Goal: Find contact information: Find contact information

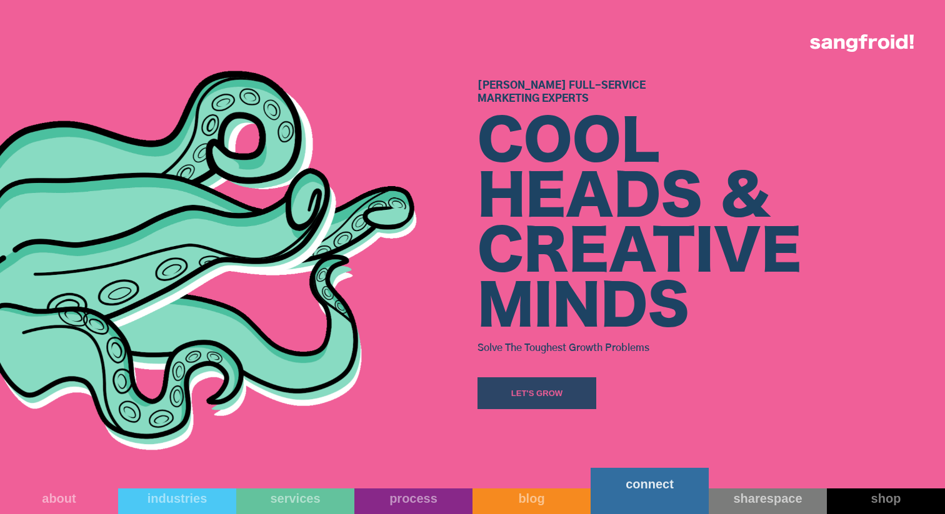
click at [640, 492] on div "connect" at bounding box center [649, 484] width 118 height 15
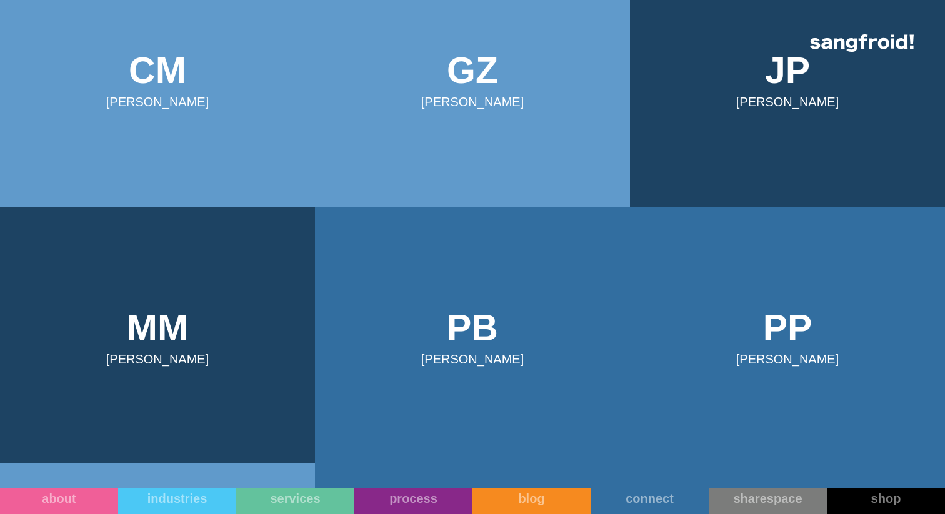
scroll to position [570, 0]
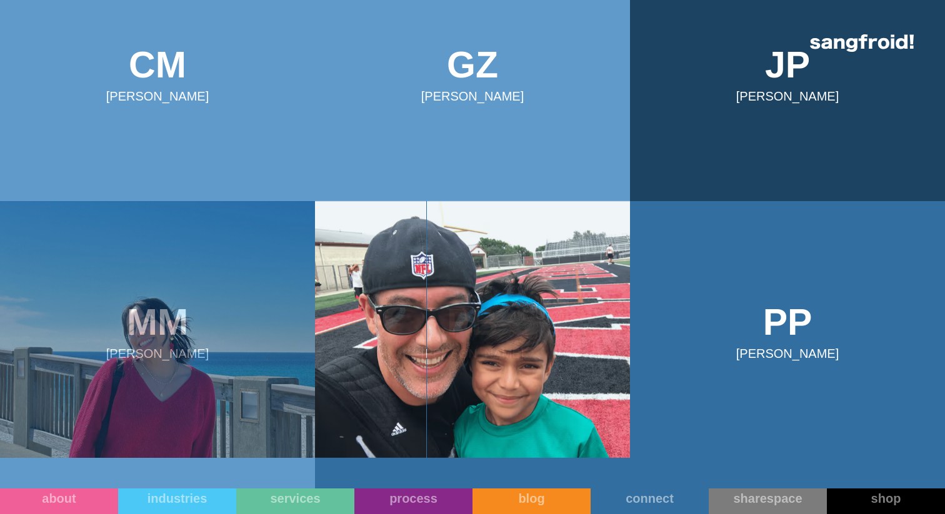
click at [143, 390] on img at bounding box center [157, 329] width 315 height 257
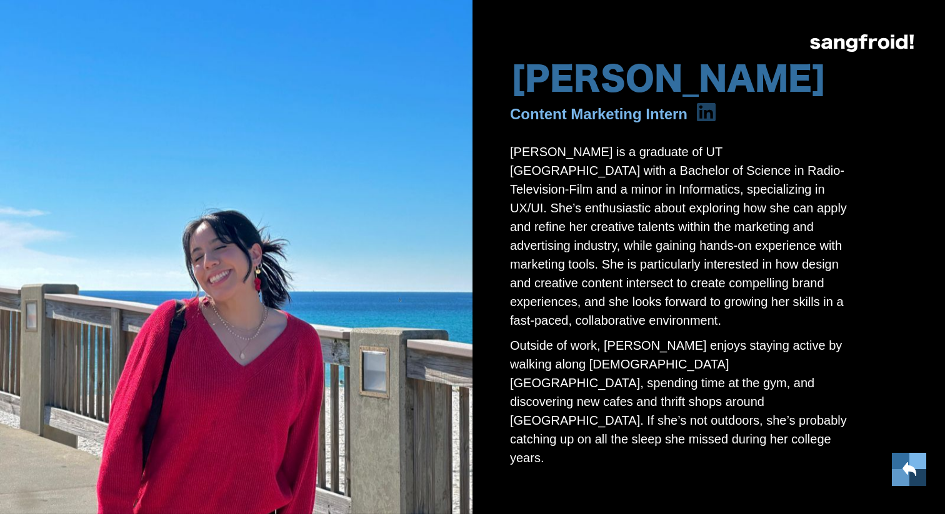
click at [577, 99] on h1 "[PERSON_NAME]" at bounding box center [668, 80] width 317 height 37
click at [572, 113] on div "Content Marketing Intern" at bounding box center [598, 113] width 177 height 19
click at [552, 123] on div "Content Marketing Intern" at bounding box center [598, 113] width 177 height 19
click at [574, 111] on div "Content Marketing Intern" at bounding box center [598, 113] width 177 height 19
click at [715, 115] on icon at bounding box center [706, 112] width 19 height 18
